Goal: Communication & Community: Answer question/provide support

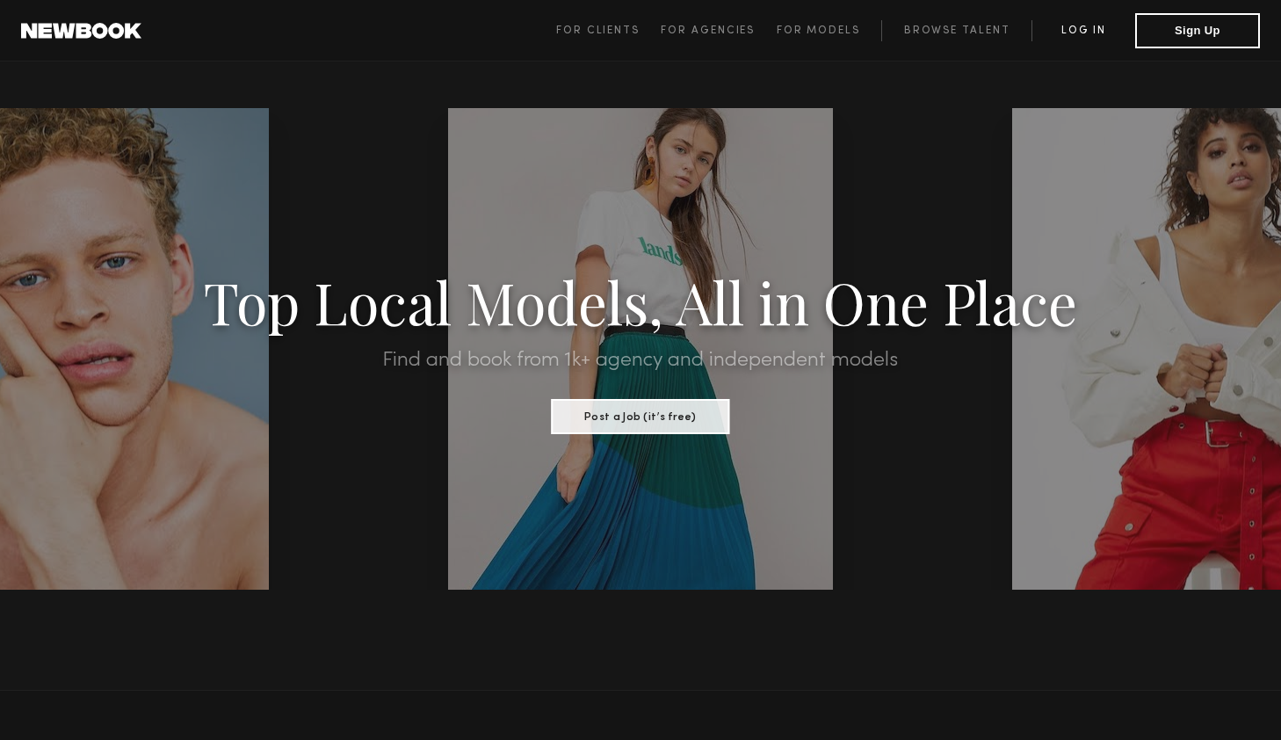
click at [1087, 33] on link "Log in" at bounding box center [1084, 30] width 104 height 21
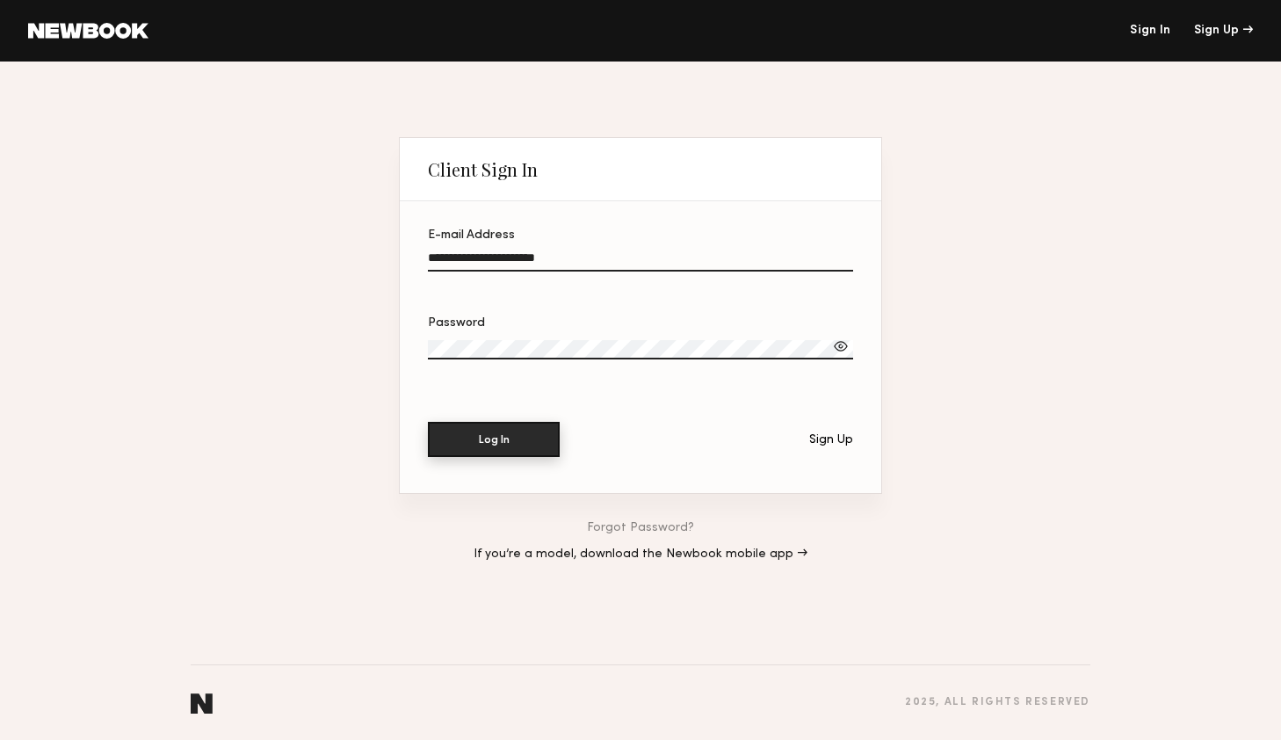
click at [500, 447] on button "Log In" at bounding box center [494, 439] width 132 height 35
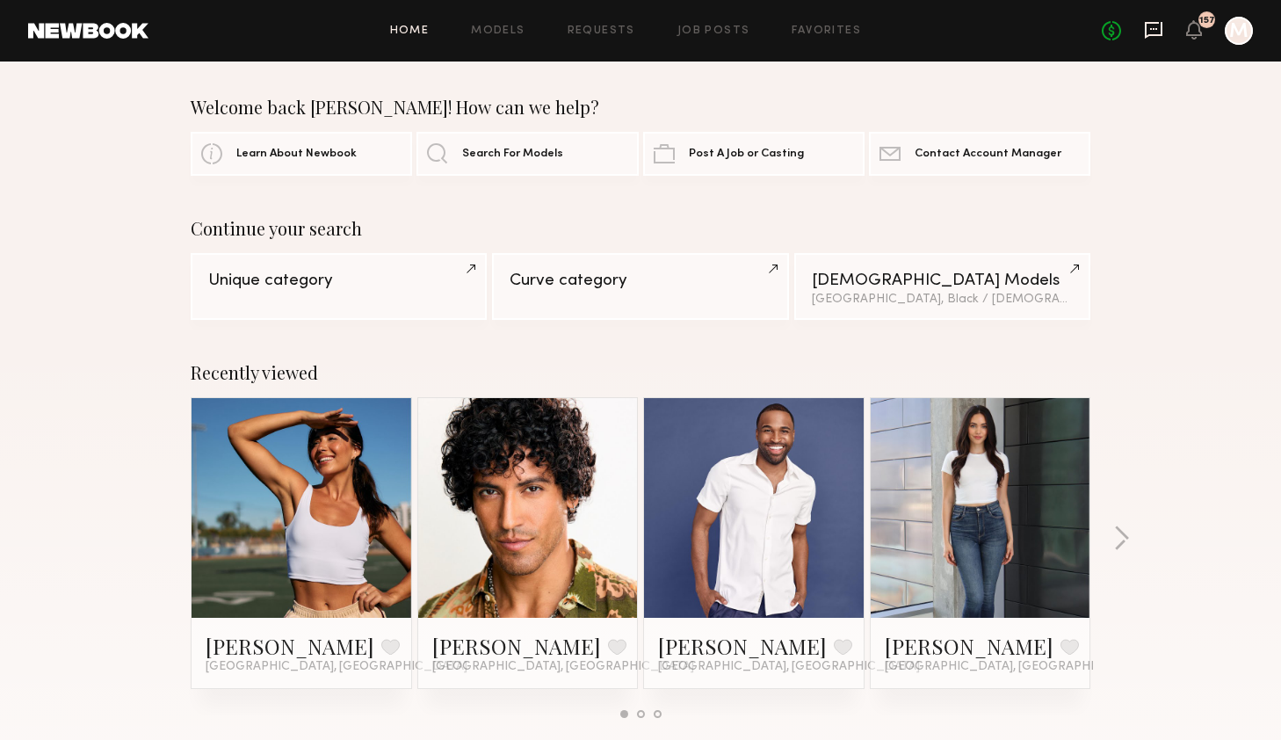
click at [1149, 32] on icon at bounding box center [1153, 29] width 19 height 19
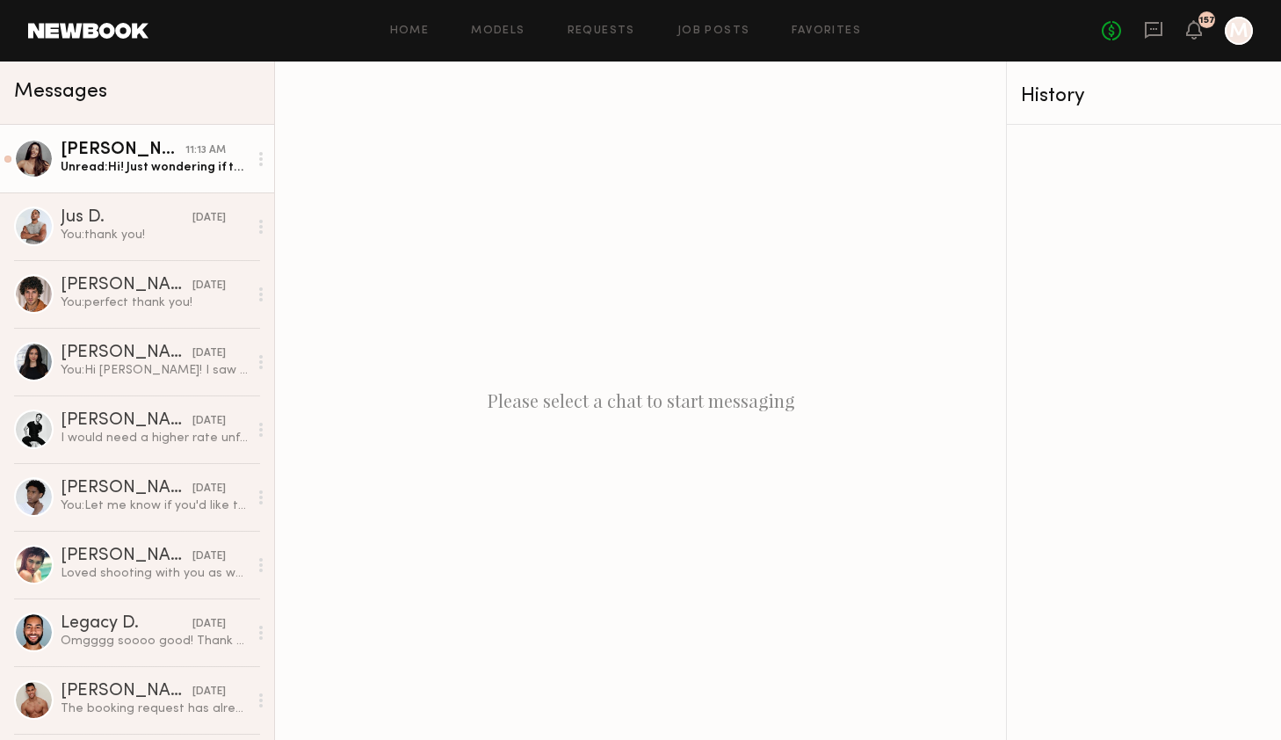
click at [126, 162] on div "Unread: Hi! Just wondering if there’s any chance of moving the shoot an hour or…" at bounding box center [154, 167] width 187 height 17
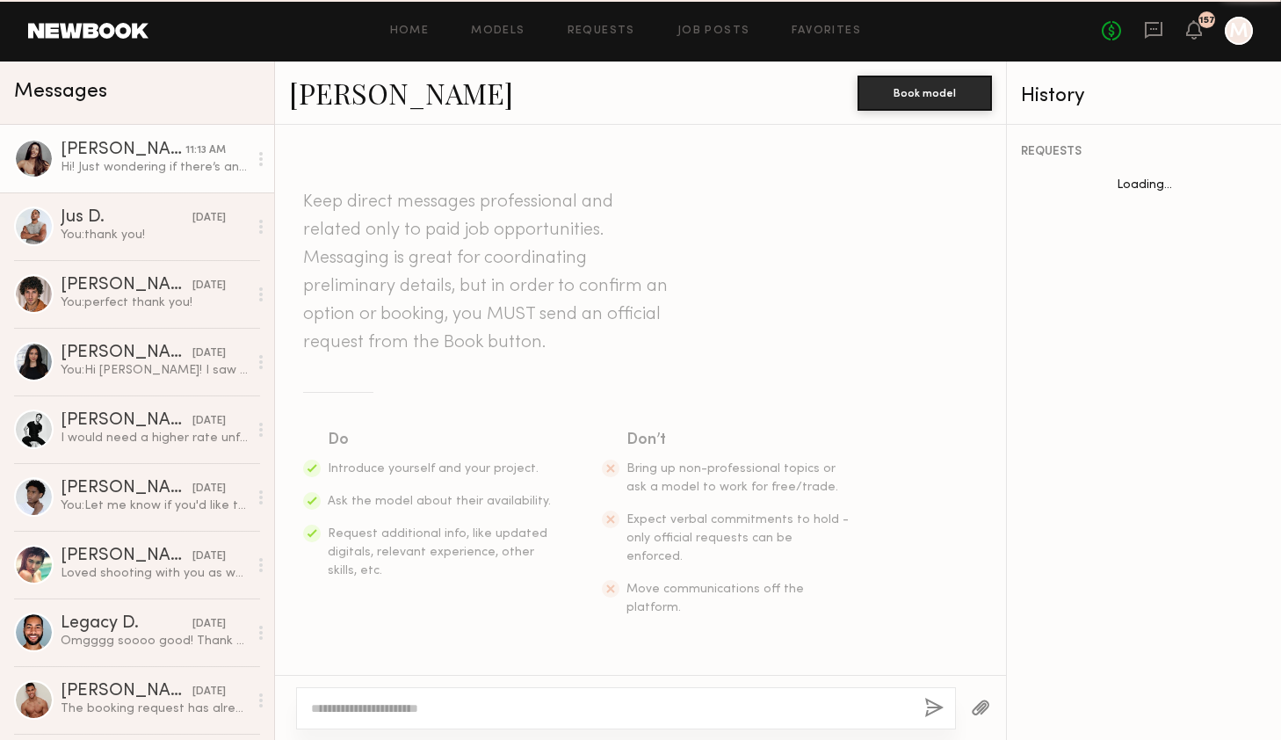
scroll to position [1723, 0]
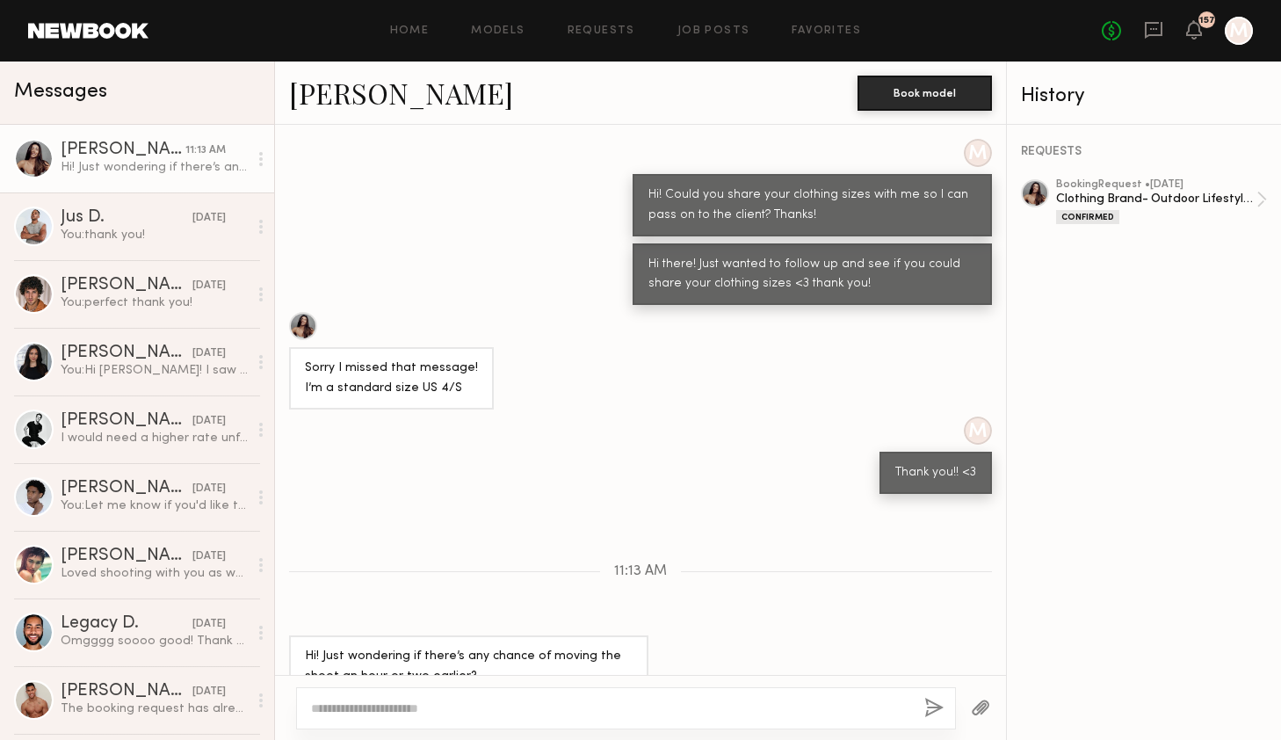
click at [569, 695] on div at bounding box center [626, 708] width 660 height 42
click at [478, 706] on textarea at bounding box center [610, 708] width 599 height 18
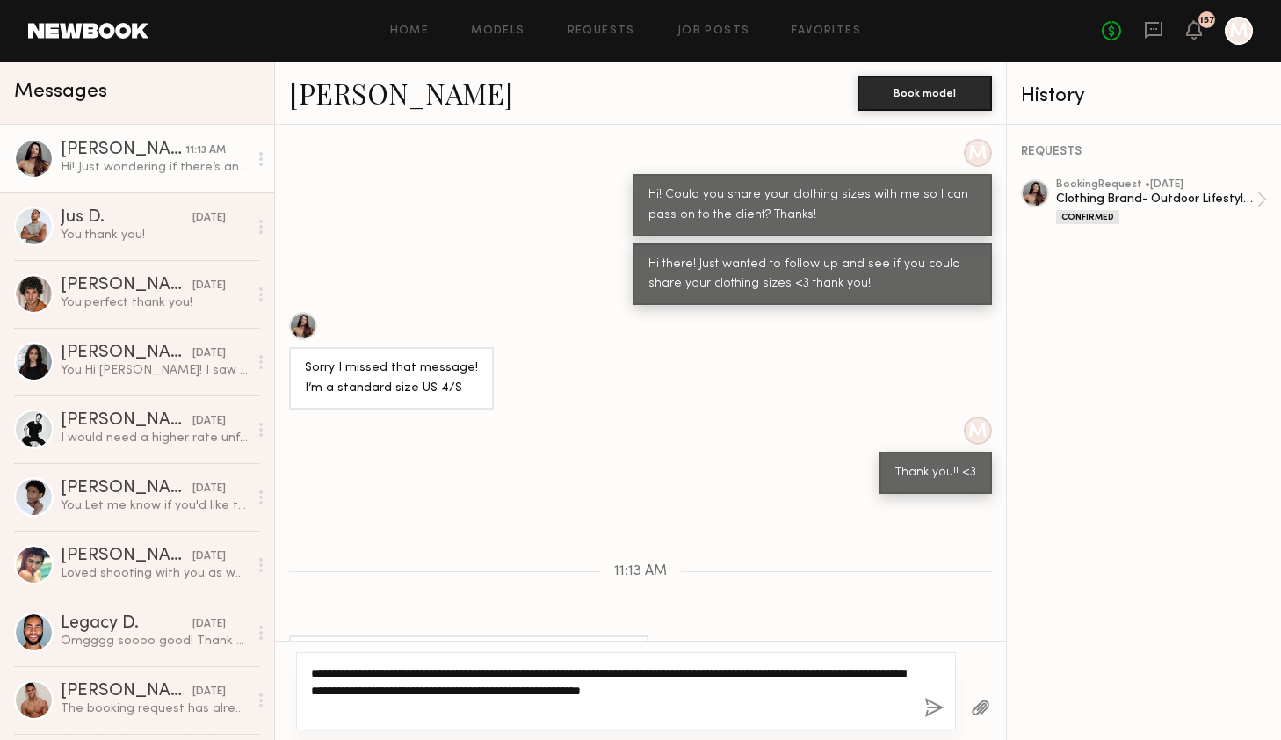
type textarea "**********"
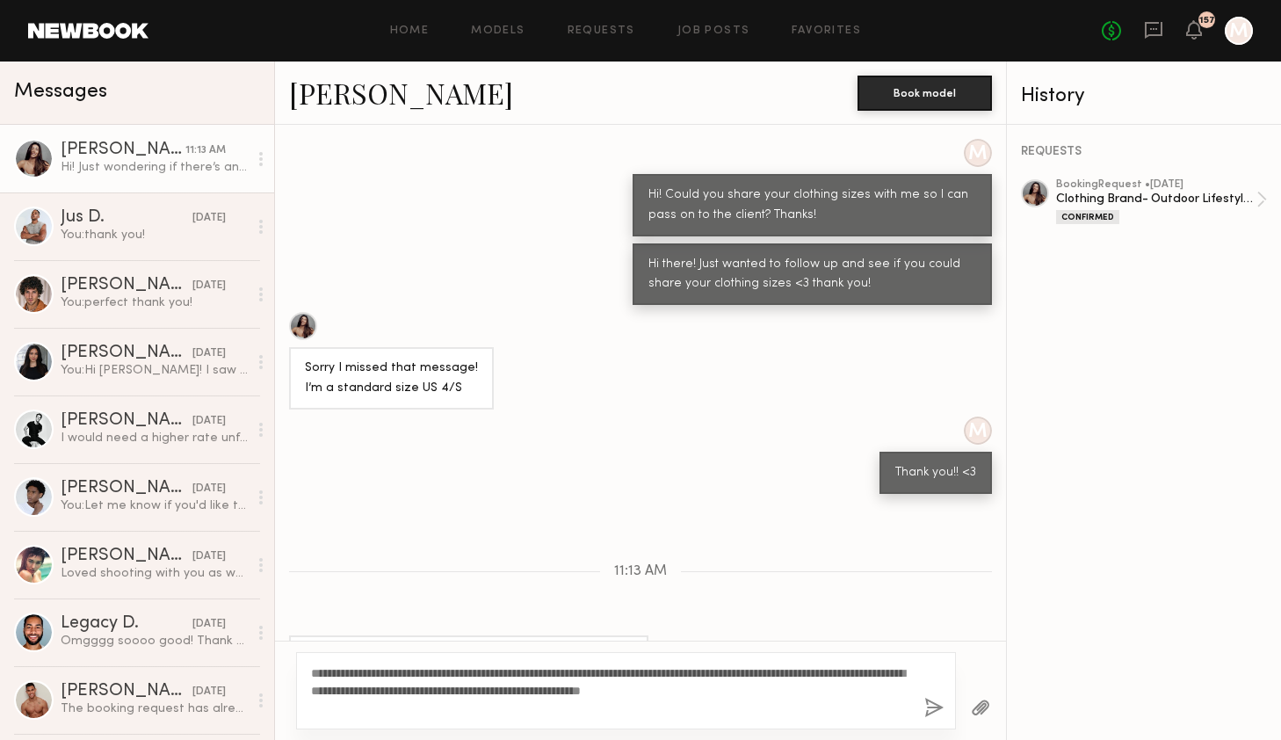
click at [925, 701] on button "button" at bounding box center [933, 709] width 19 height 22
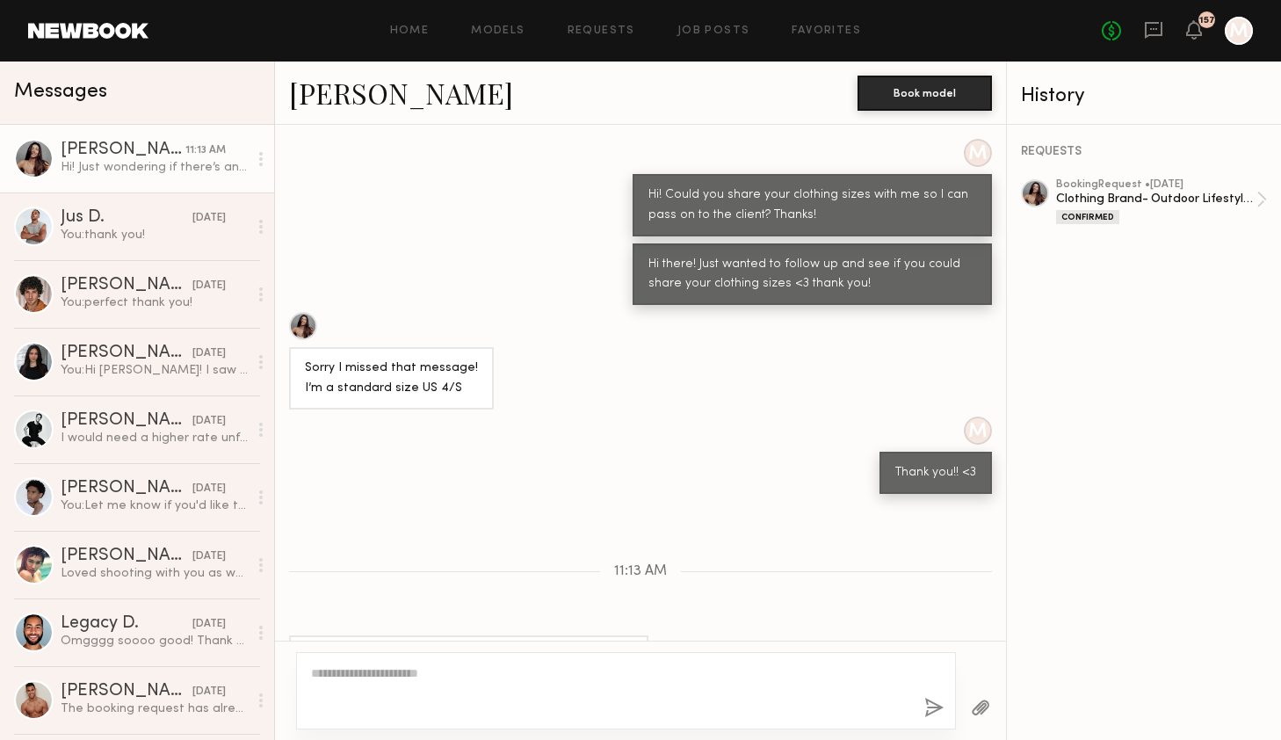
scroll to position [2002, 0]
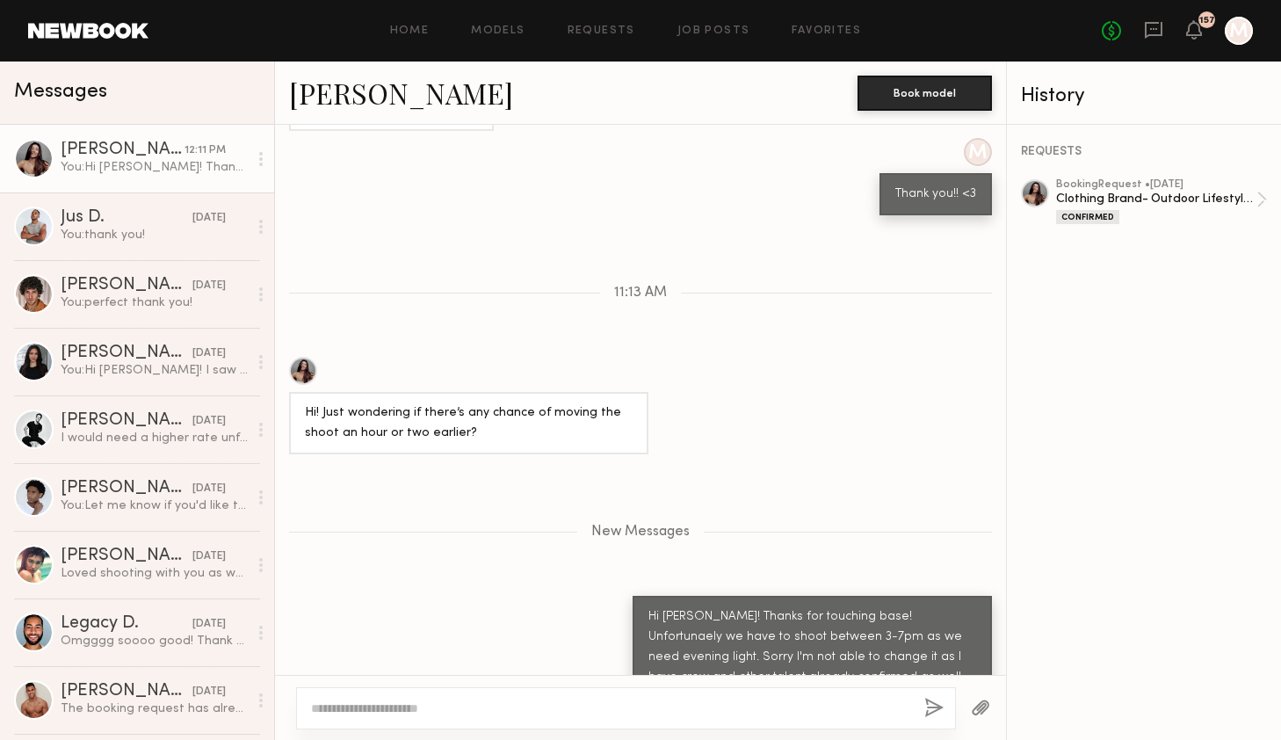
click at [393, 716] on textarea at bounding box center [610, 708] width 599 height 18
click at [120, 308] on div "You: perfect thank you!" at bounding box center [154, 302] width 187 height 17
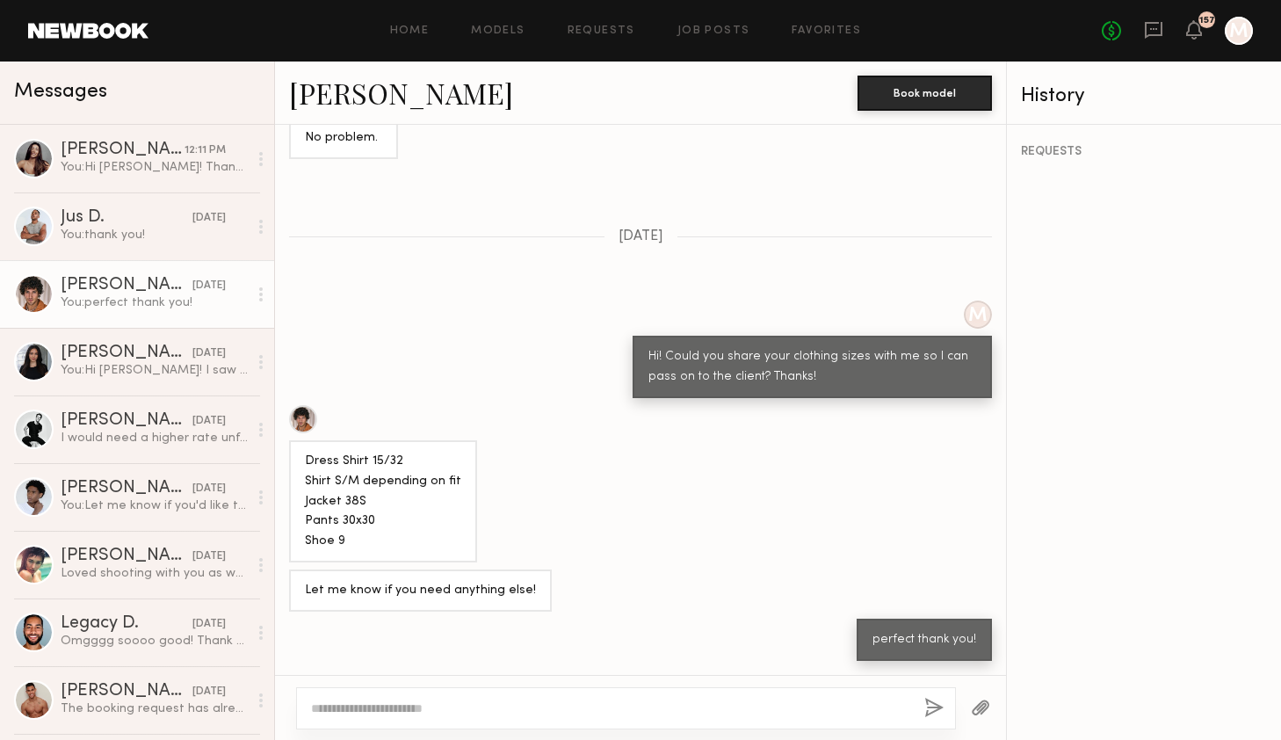
scroll to position [996, 0]
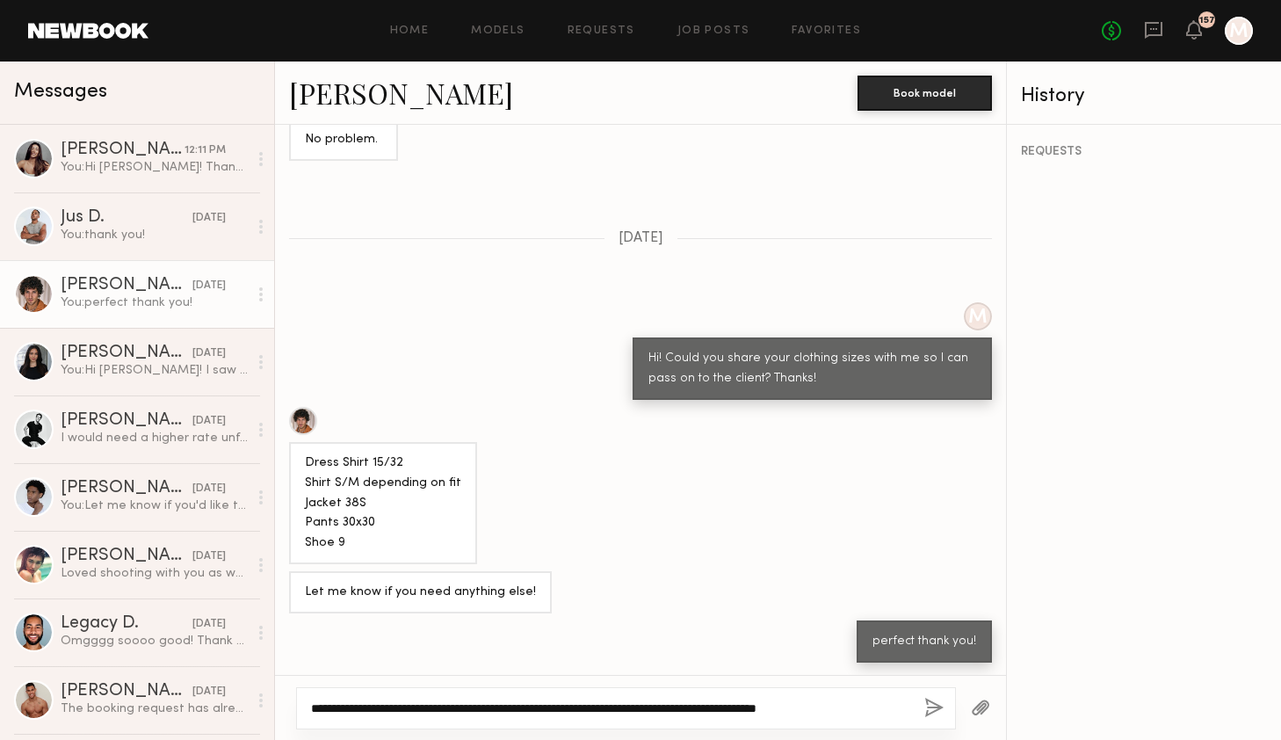
drag, startPoint x: 891, startPoint y: 707, endPoint x: 368, endPoint y: 705, distance: 522.8
click at [368, 705] on textarea "**********" at bounding box center [610, 708] width 599 height 18
type textarea "*"
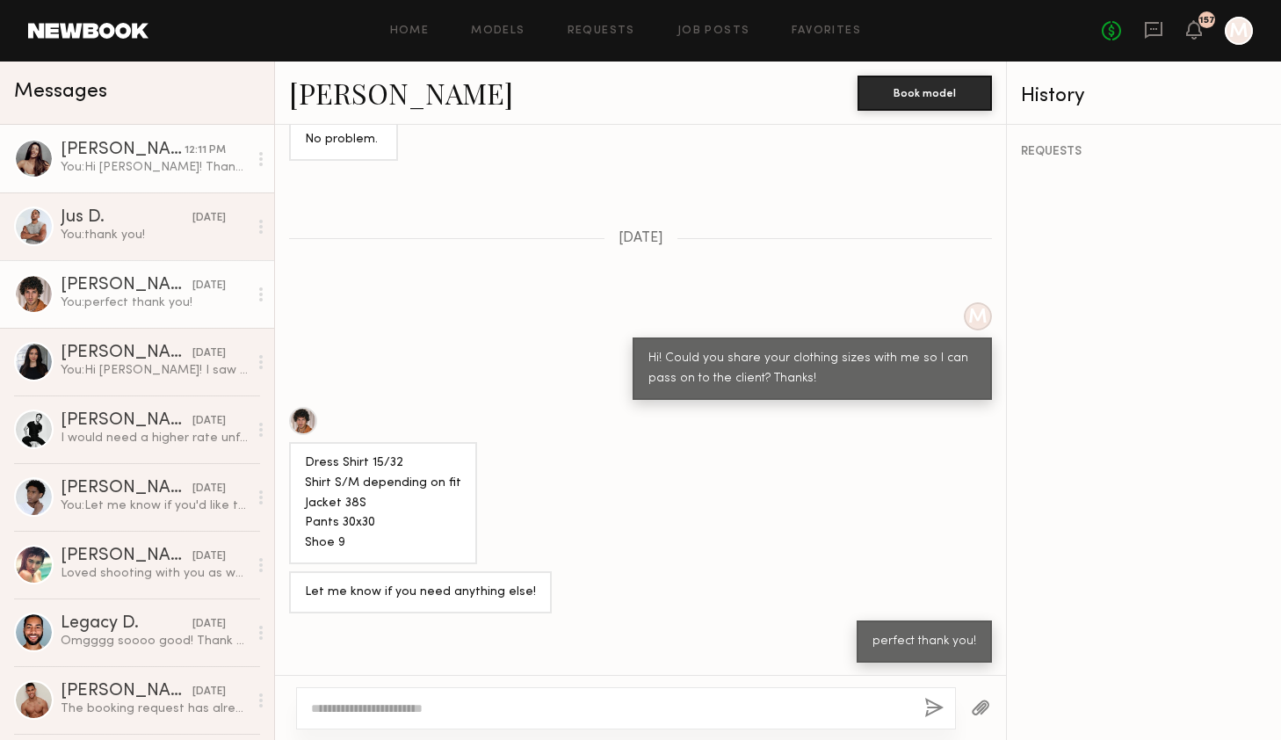
click at [161, 180] on link "[PERSON_NAME] 12:11 PM You: Hi [PERSON_NAME]! Thanks for touching base! Unfortu…" at bounding box center [137, 159] width 274 height 68
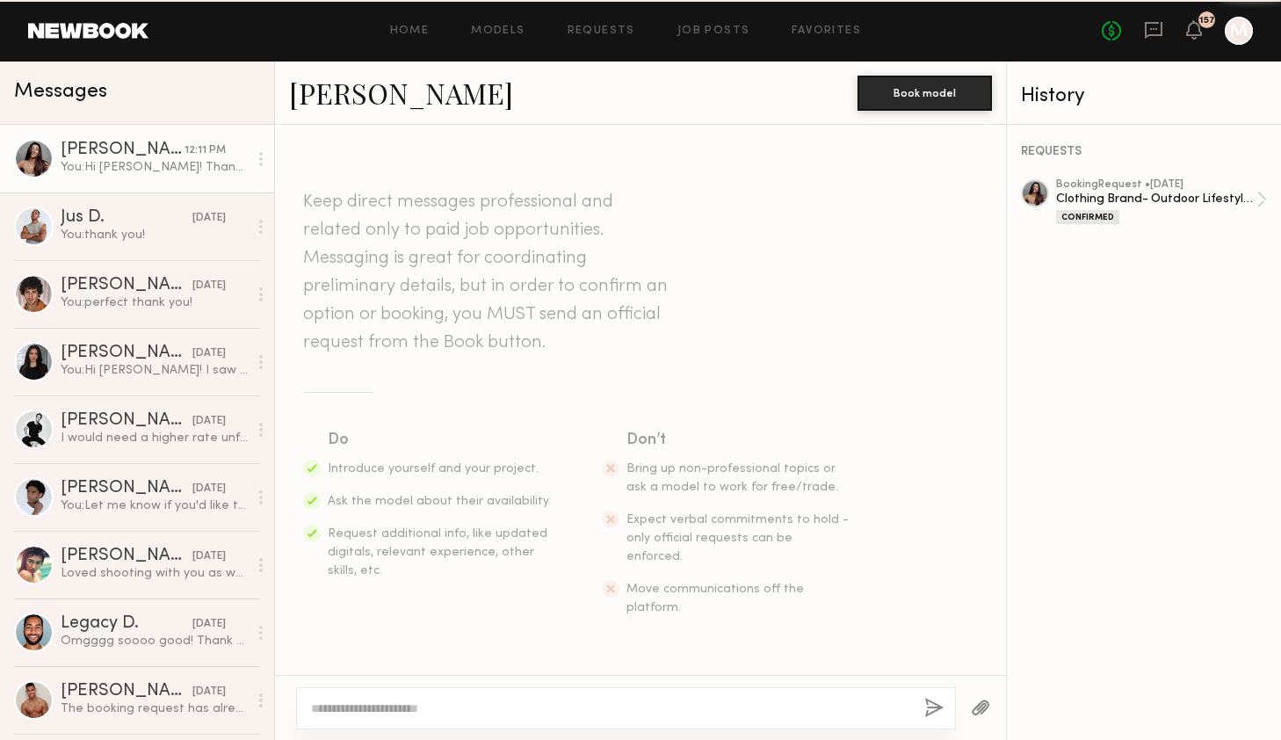
scroll to position [1868, 0]
